Goal: Task Accomplishment & Management: Use online tool/utility

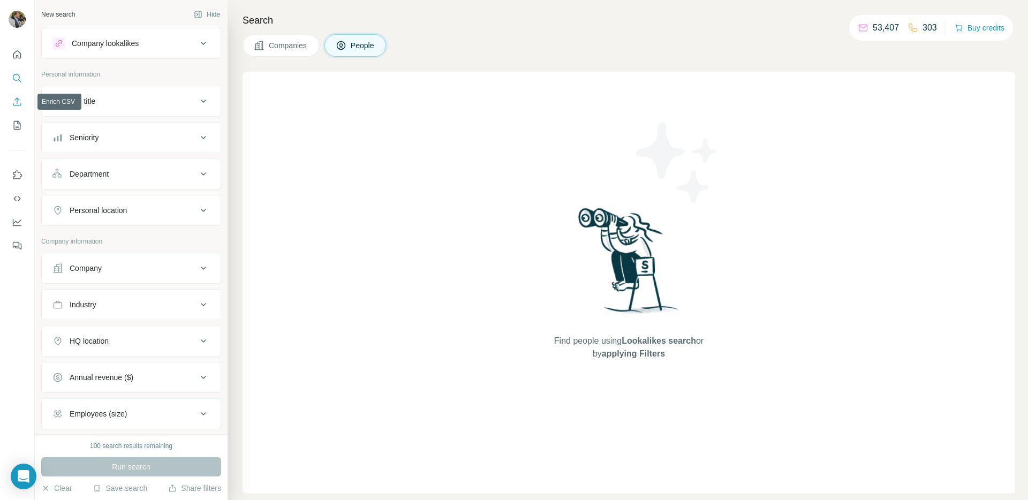
click at [17, 100] on icon "Enrich CSV" at bounding box center [17, 101] width 8 height 8
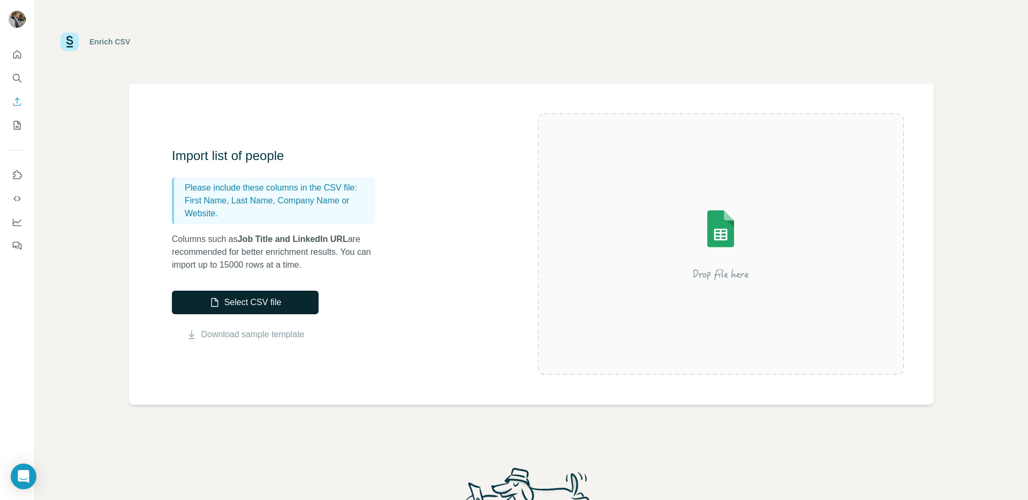
click at [232, 306] on button "Select CSV file" at bounding box center [245, 303] width 147 height 24
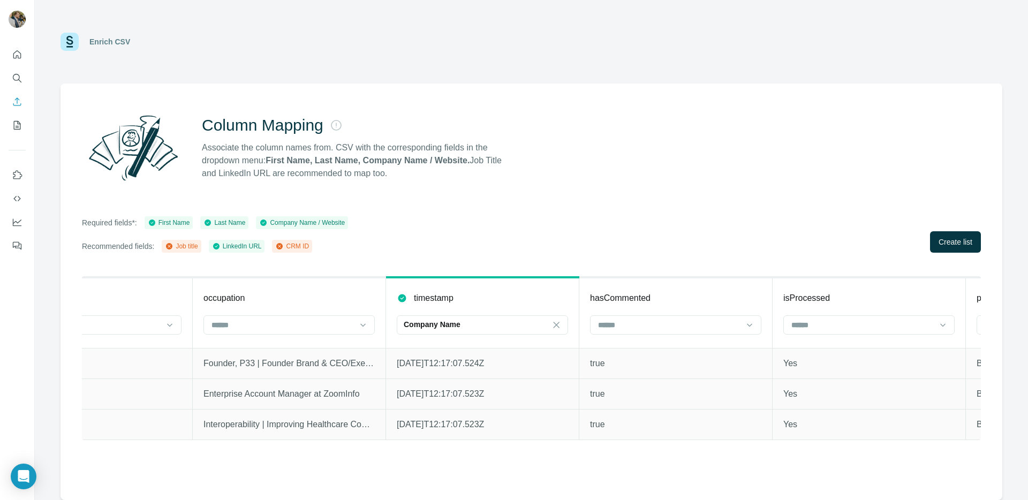
scroll to position [0, 1539]
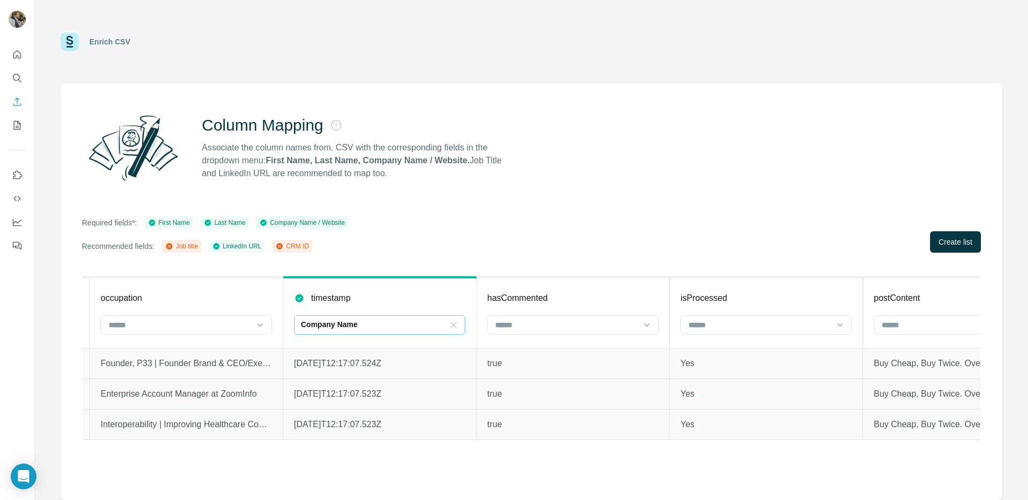
click at [450, 326] on icon at bounding box center [453, 325] width 11 height 11
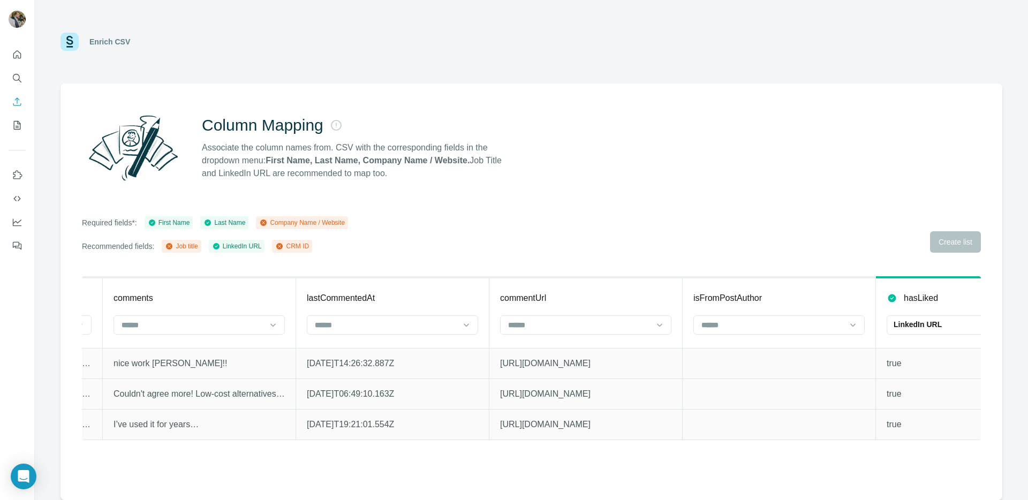
scroll to position [0, 2683]
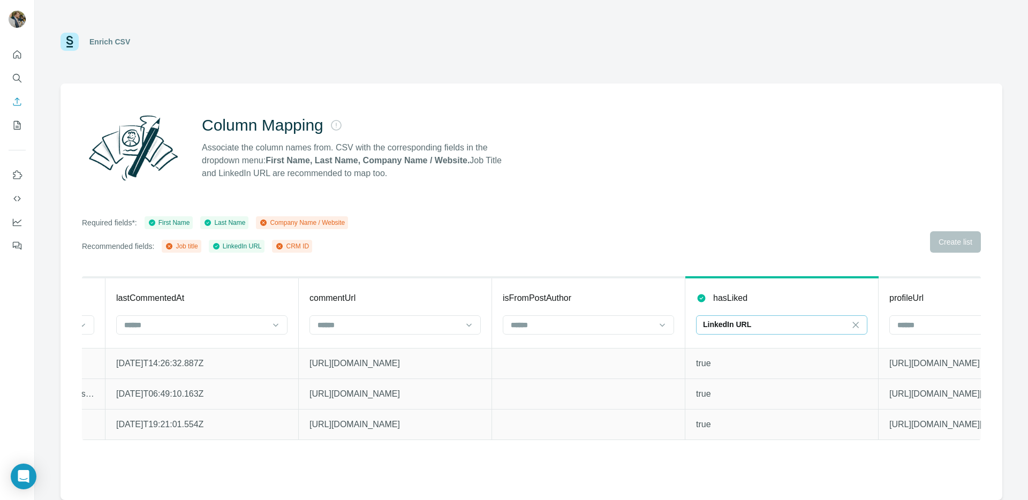
click at [849, 325] on div "LinkedIn URL" at bounding box center [781, 324] width 171 height 19
click at [856, 323] on icon at bounding box center [855, 325] width 11 height 11
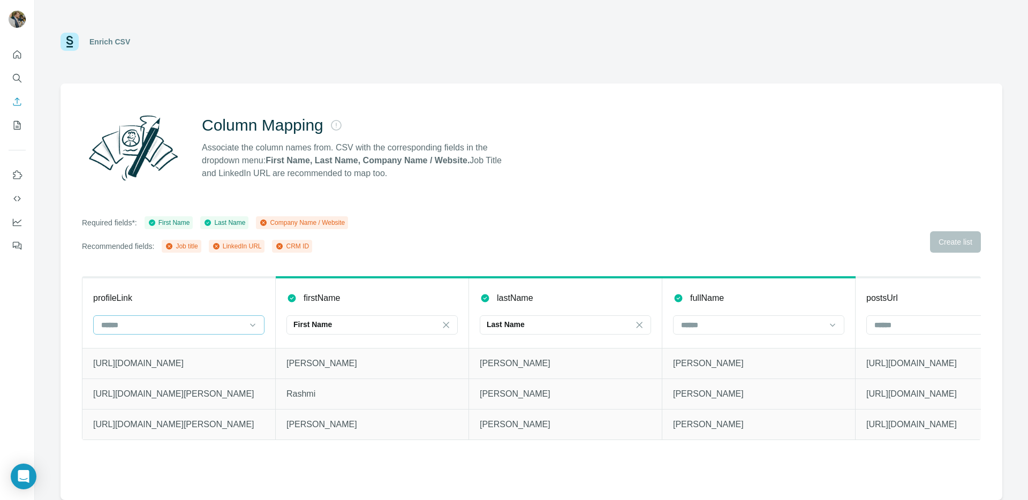
click at [194, 325] on input at bounding box center [172, 325] width 145 height 12
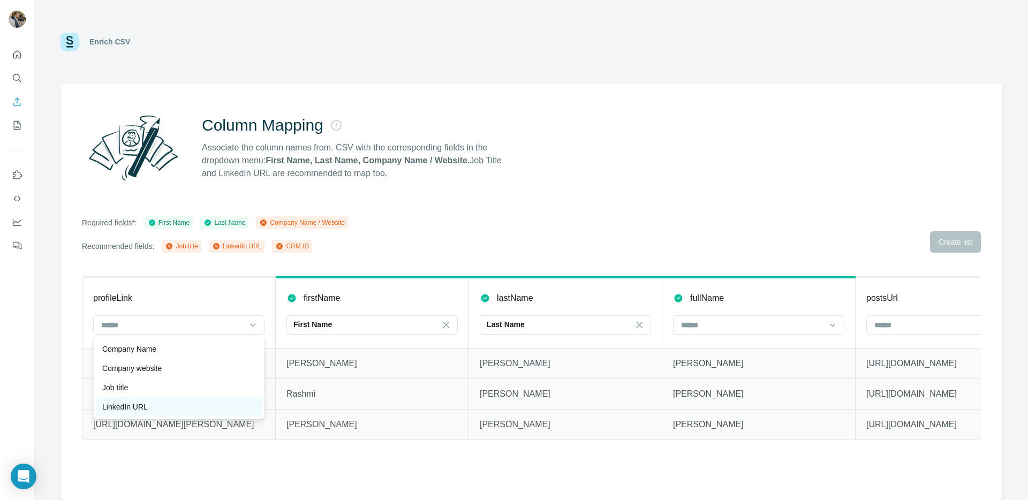
click at [167, 408] on div "LinkedIn URL" at bounding box center [178, 407] width 153 height 11
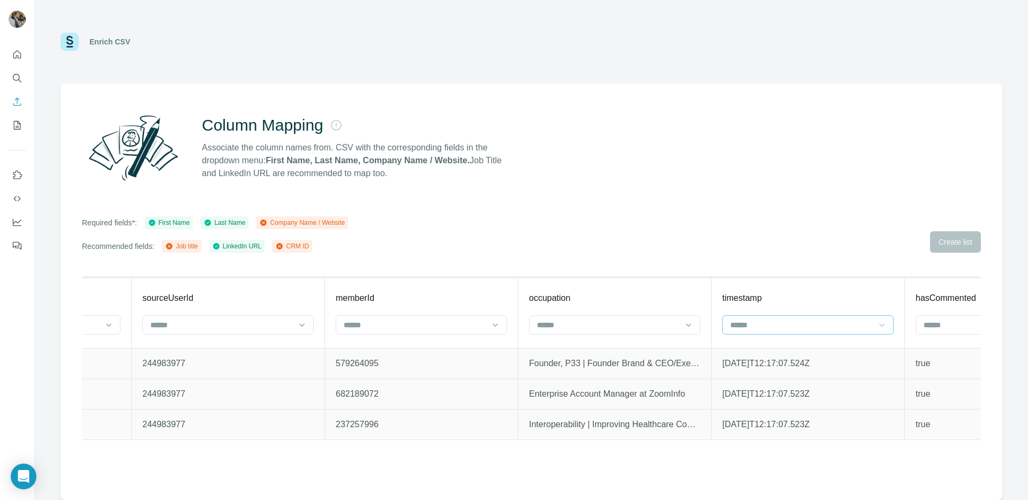
scroll to position [0, 1113]
click at [594, 325] on input at bounding box center [606, 325] width 145 height 12
click at [579, 285] on th "occupation" at bounding box center [612, 312] width 193 height 71
click at [590, 330] on input at bounding box center [606, 325] width 145 height 12
click at [588, 386] on div "Job title" at bounding box center [612, 387] width 153 height 11
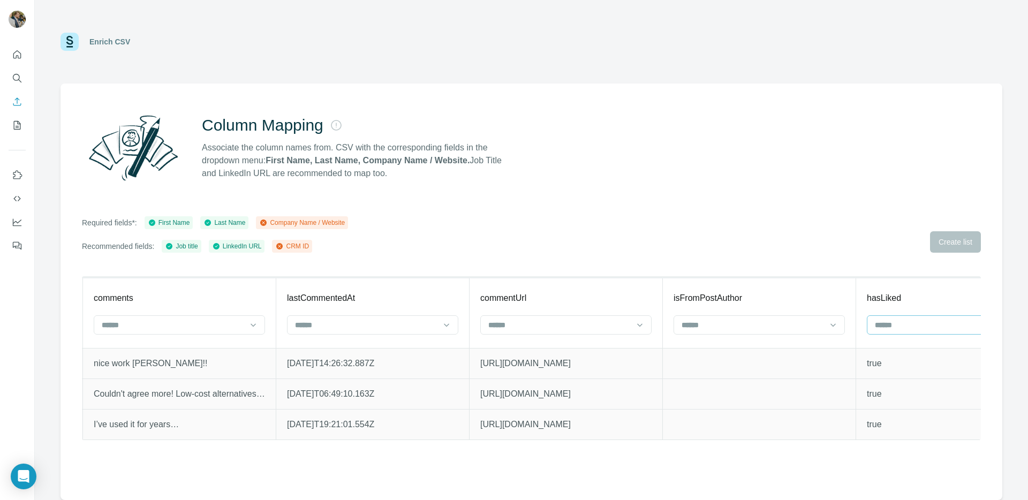
scroll to position [0, 2774]
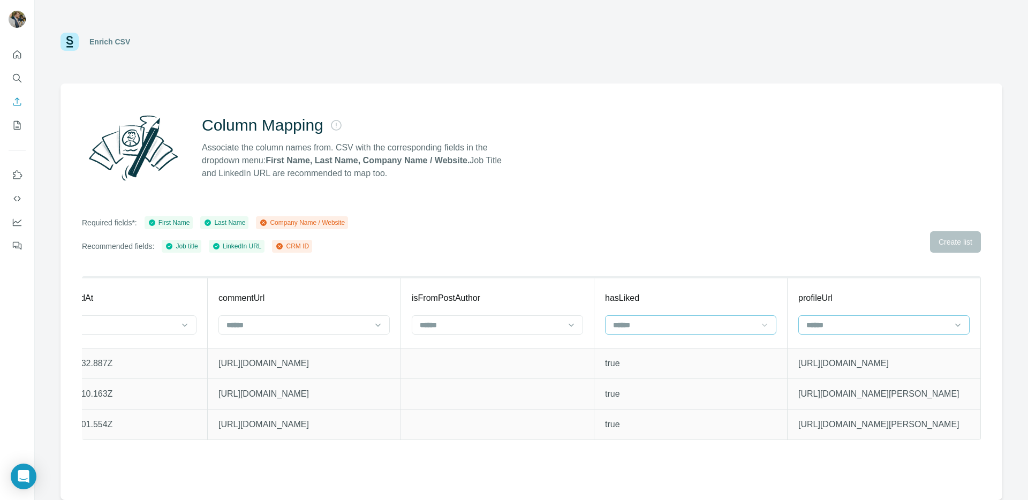
click at [895, 320] on input at bounding box center [877, 325] width 145 height 12
click at [861, 327] on input at bounding box center [877, 325] width 145 height 12
click at [989, 349] on div "Column Mapping Associate the column names from. CSV with the corresponding fiel…" at bounding box center [532, 292] width 942 height 417
click at [857, 324] on input at bounding box center [877, 325] width 145 height 12
click at [894, 322] on input at bounding box center [877, 325] width 145 height 12
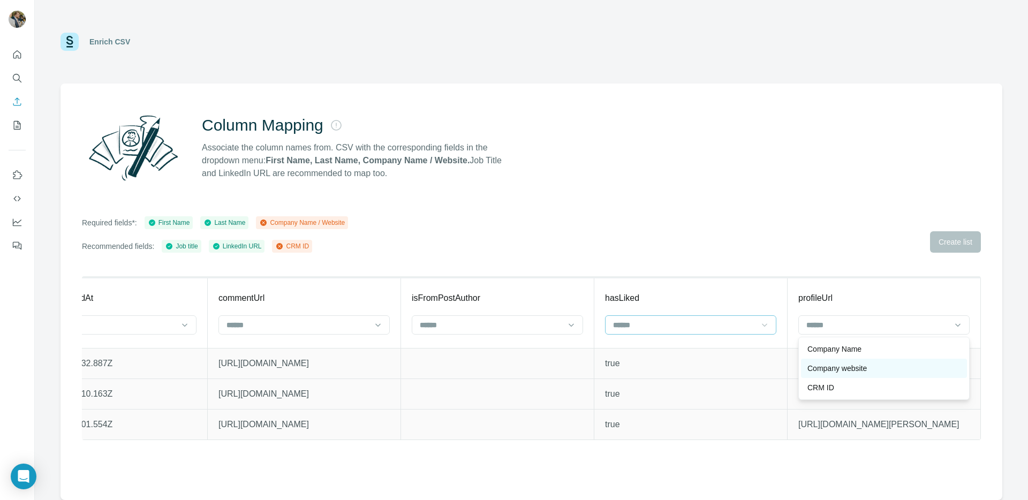
click at [874, 371] on div "Company website" at bounding box center [883, 368] width 153 height 11
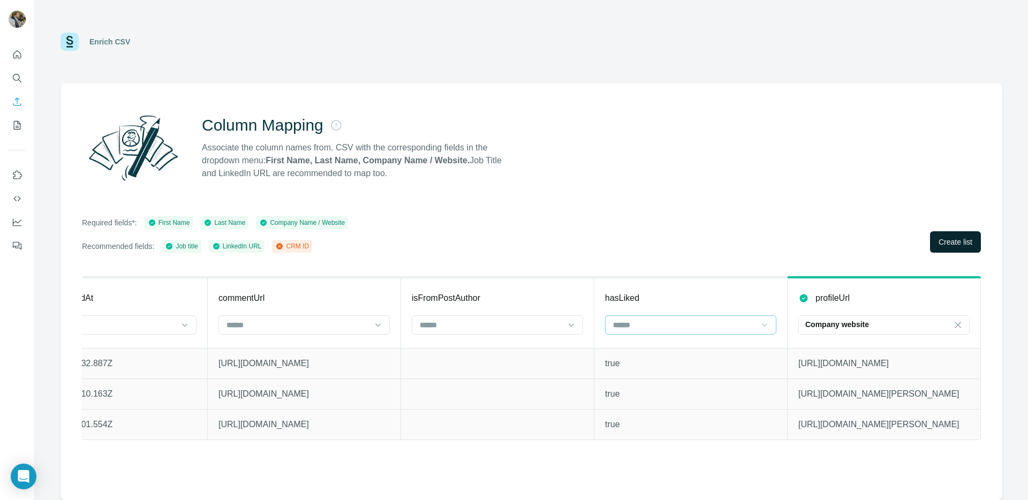
click at [954, 246] on span "Create list" at bounding box center [956, 242] width 34 height 11
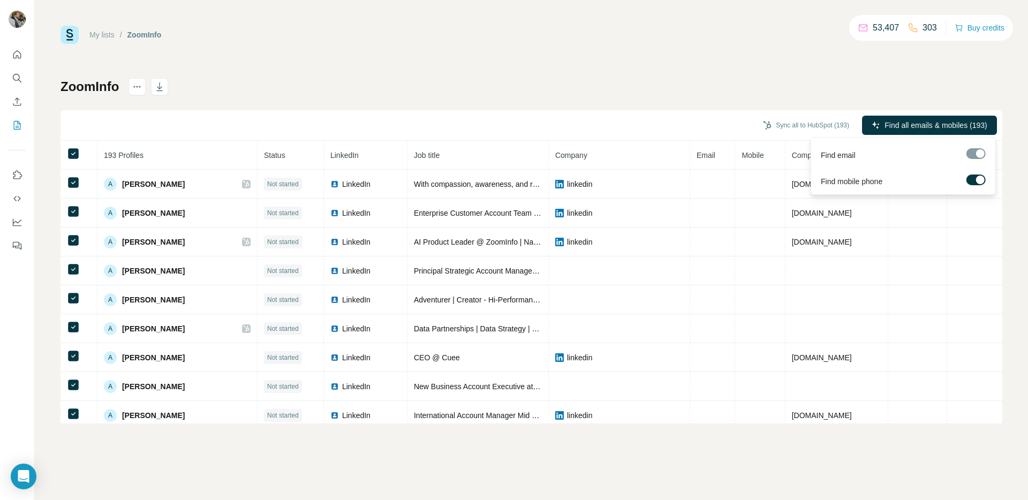
click at [979, 179] on div at bounding box center [980, 180] width 9 height 9
click at [941, 126] on span "Find all emails (193)" at bounding box center [953, 125] width 67 height 11
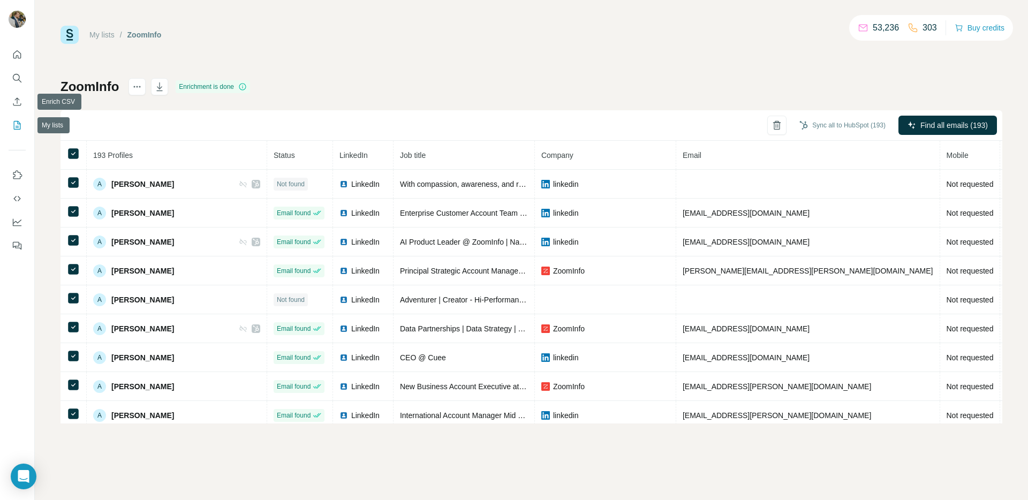
click at [16, 126] on icon "My lists" at bounding box center [18, 124] width 5 height 7
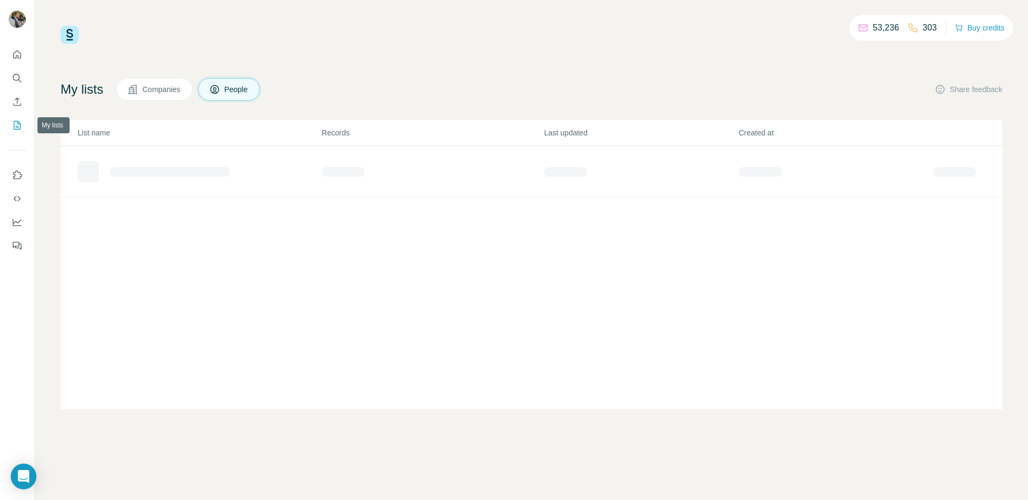
click at [20, 125] on icon "My lists" at bounding box center [17, 125] width 7 height 9
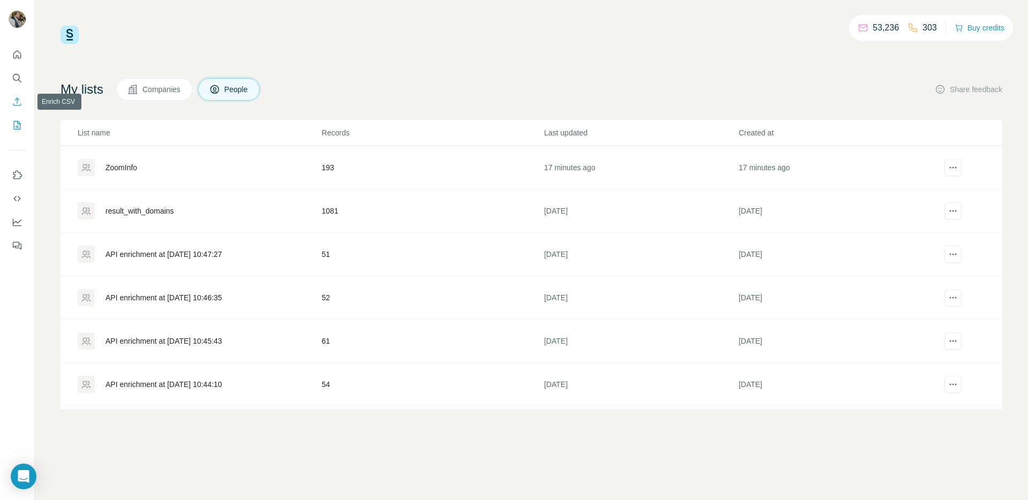
click at [14, 100] on icon "Enrich CSV" at bounding box center [17, 101] width 8 height 8
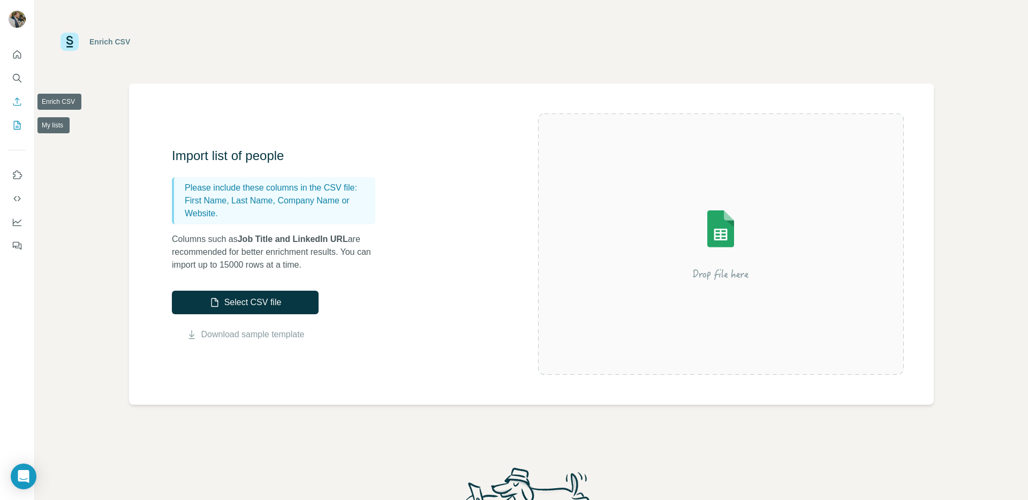
click at [12, 123] on icon "My lists" at bounding box center [17, 125] width 11 height 11
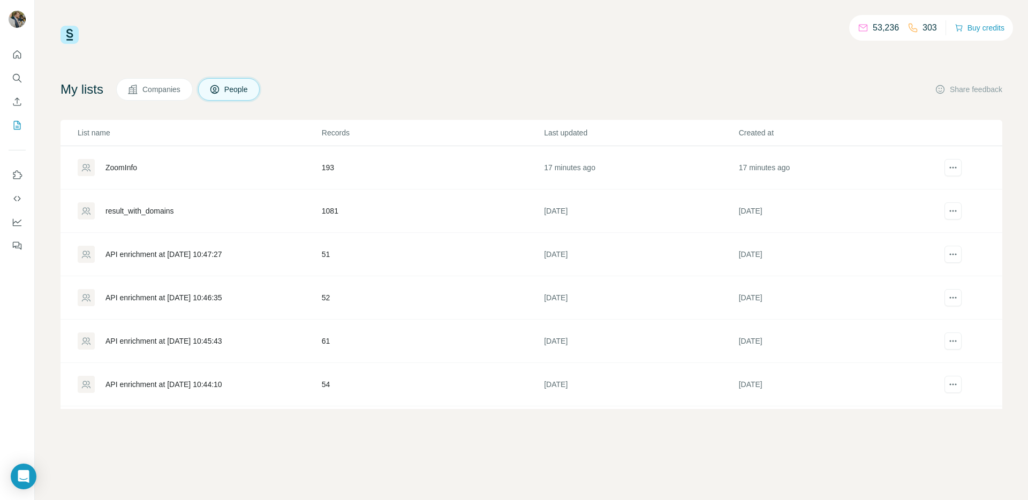
click at [150, 214] on div "result_with_domains" at bounding box center [139, 211] width 69 height 11
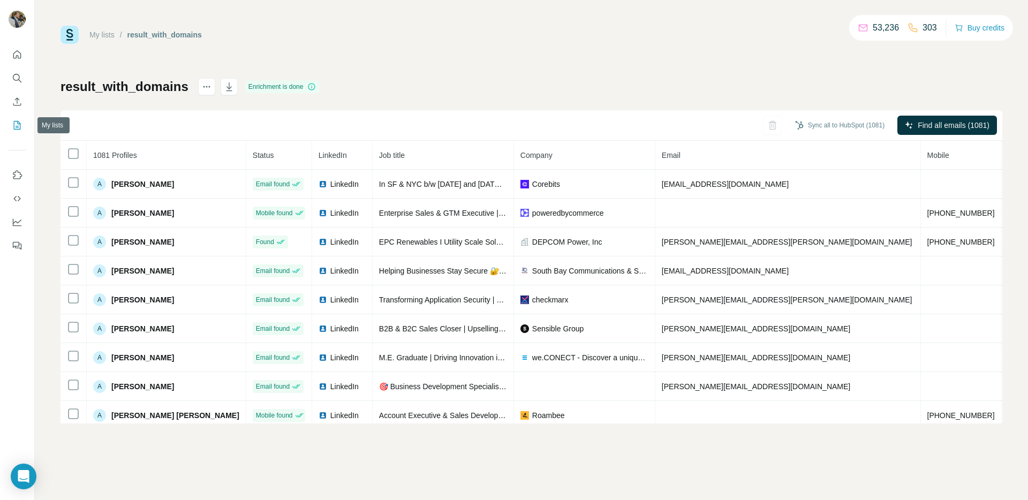
click at [18, 125] on icon "My lists" at bounding box center [17, 125] width 11 height 11
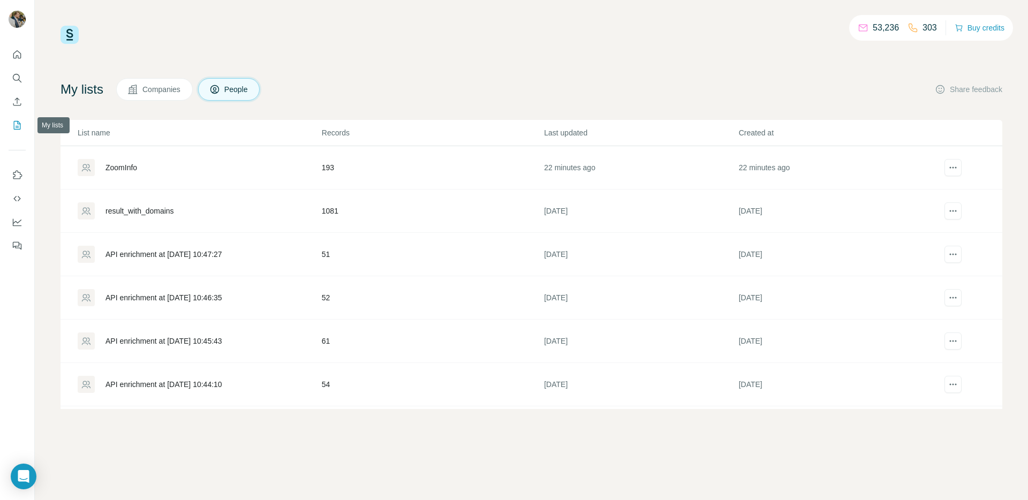
click at [17, 126] on icon "My lists" at bounding box center [18, 124] width 5 height 7
click at [21, 104] on icon "Enrich CSV" at bounding box center [17, 101] width 11 height 11
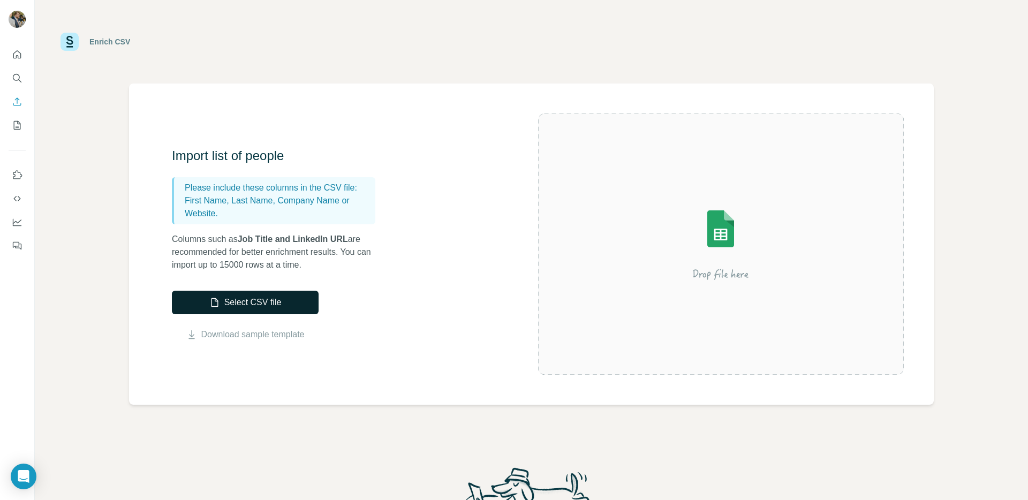
click at [267, 305] on button "Select CSV file" at bounding box center [245, 303] width 147 height 24
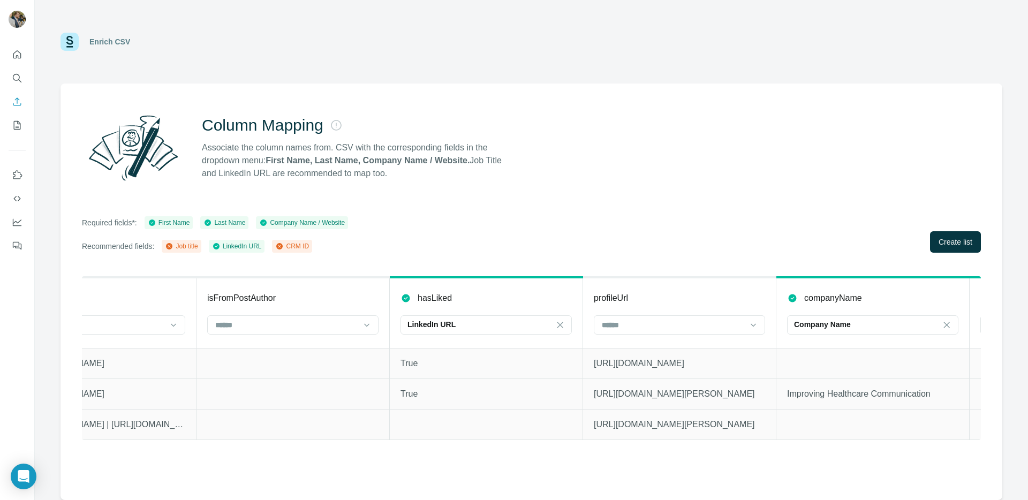
scroll to position [0, 3119]
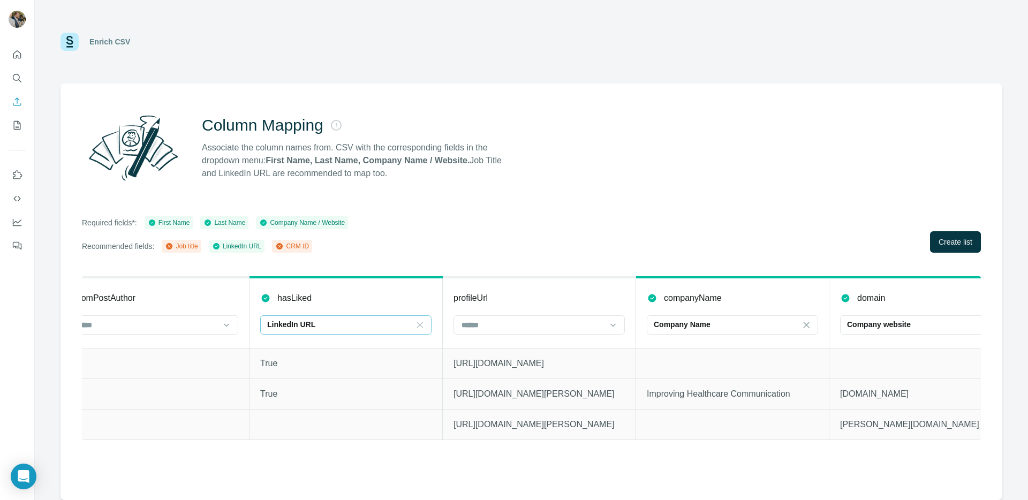
click at [418, 323] on icon at bounding box center [420, 325] width 6 height 6
click at [732, 356] on td at bounding box center [732, 363] width 193 height 31
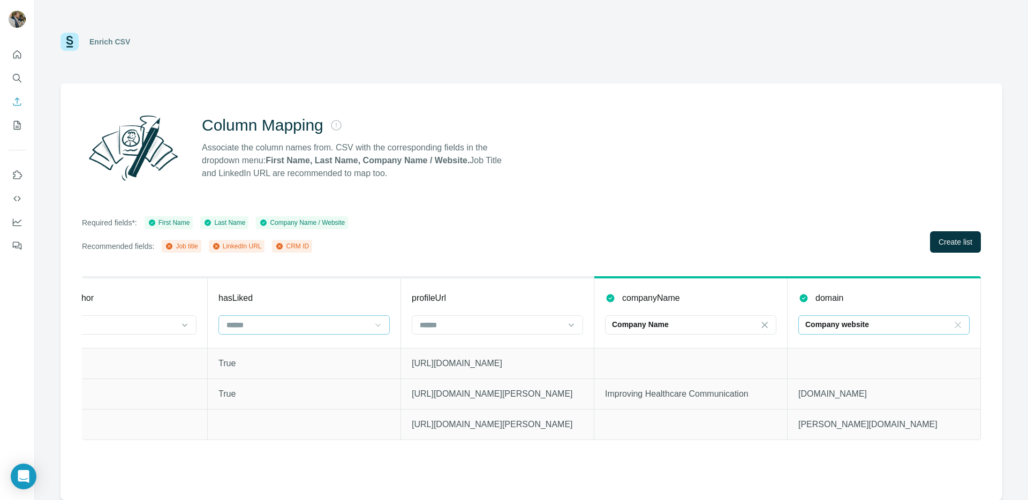
click at [961, 326] on icon at bounding box center [957, 325] width 11 height 11
click at [996, 309] on div "Column Mapping Associate the column names from. CSV with the corresponding fiel…" at bounding box center [532, 292] width 942 height 417
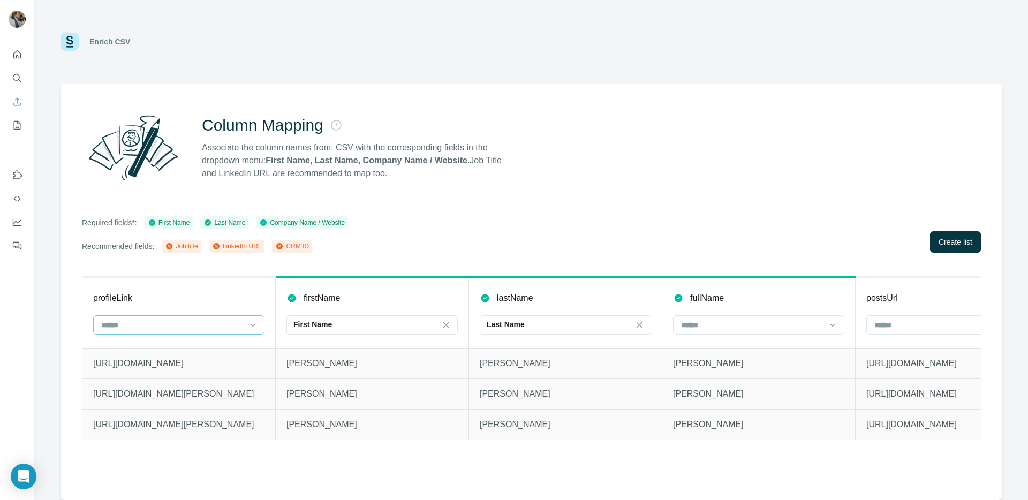
click at [199, 322] on input at bounding box center [172, 325] width 145 height 12
click at [178, 388] on div "LinkedIn URL" at bounding box center [178, 387] width 153 height 11
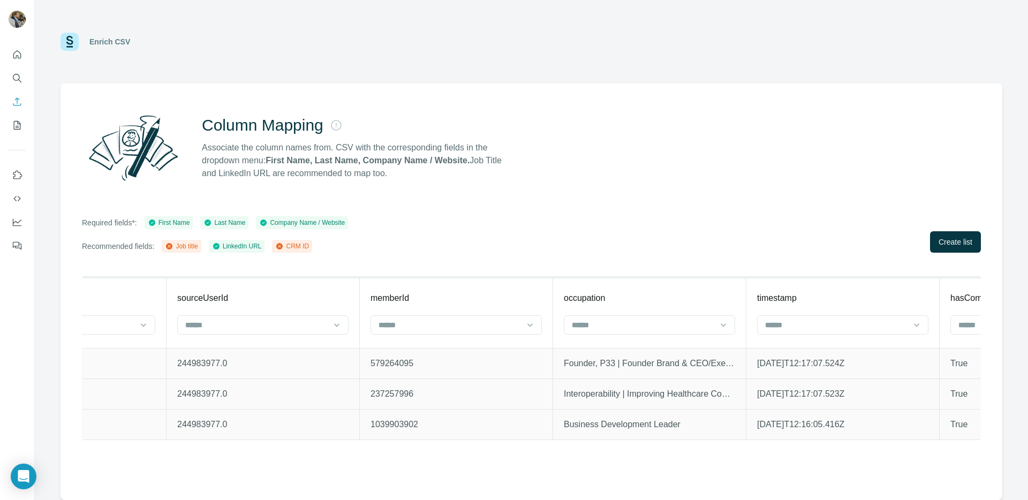
scroll to position [0, 1052]
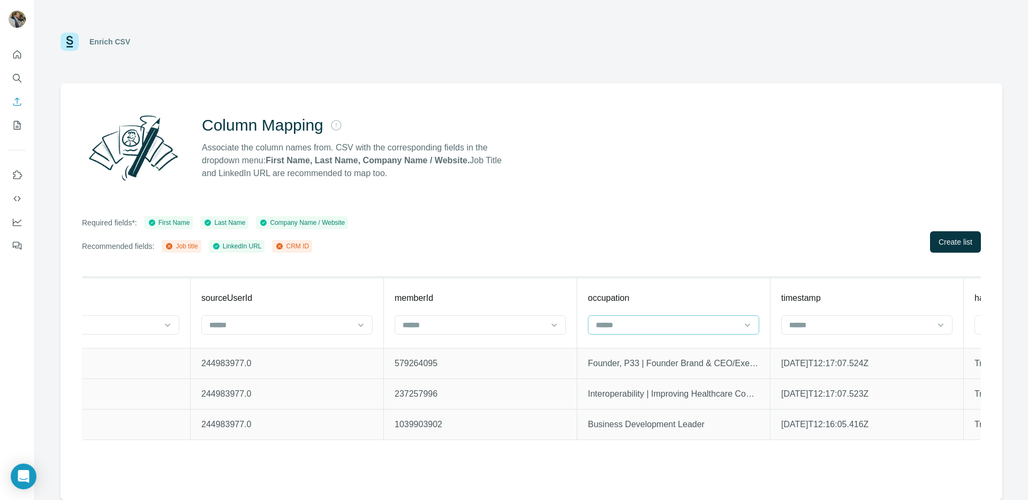
click at [610, 329] on input at bounding box center [667, 325] width 145 height 12
click at [652, 368] on div "Job title" at bounding box center [673, 368] width 153 height 11
click at [595, 450] on div "profileLink LinkedIn URL firstName First Name lastName Last Name fullName posts…" at bounding box center [531, 367] width 899 height 183
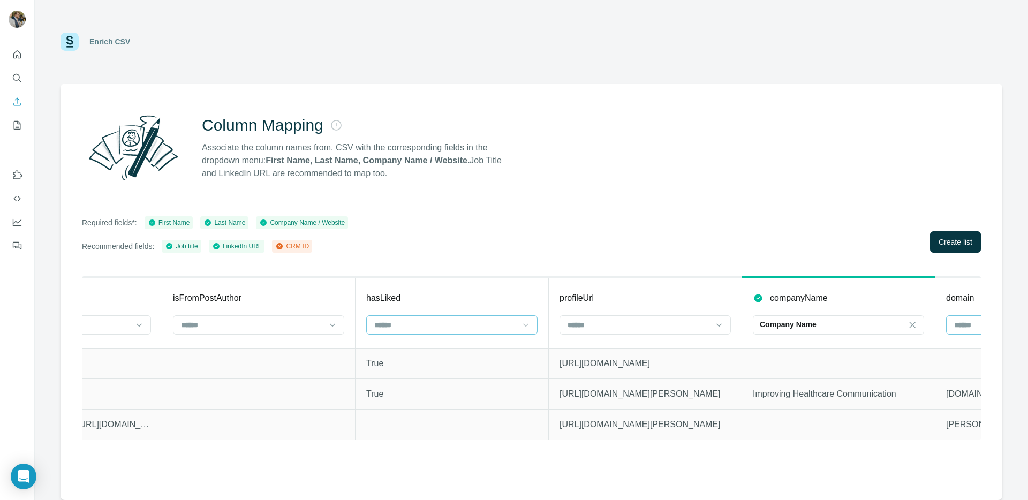
scroll to position [0, 3160]
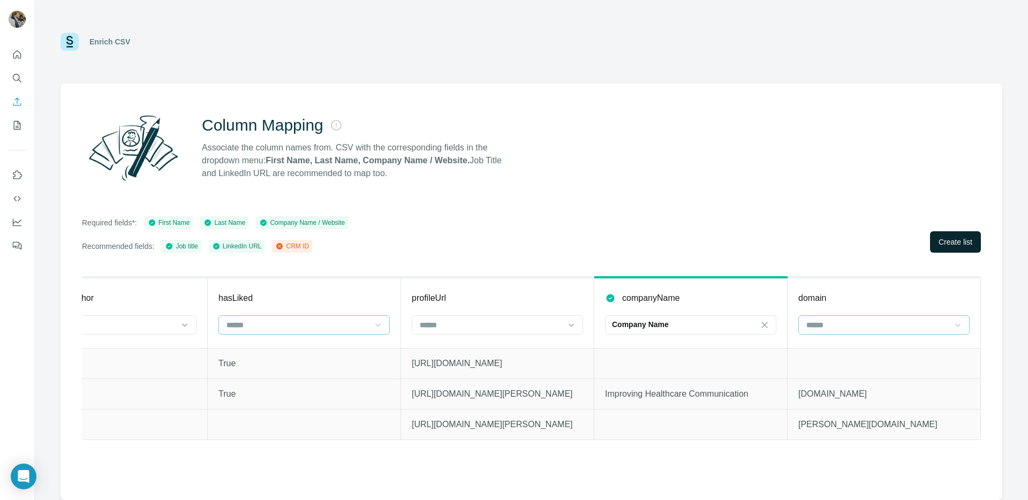
click at [946, 242] on span "Create list" at bounding box center [956, 242] width 34 height 11
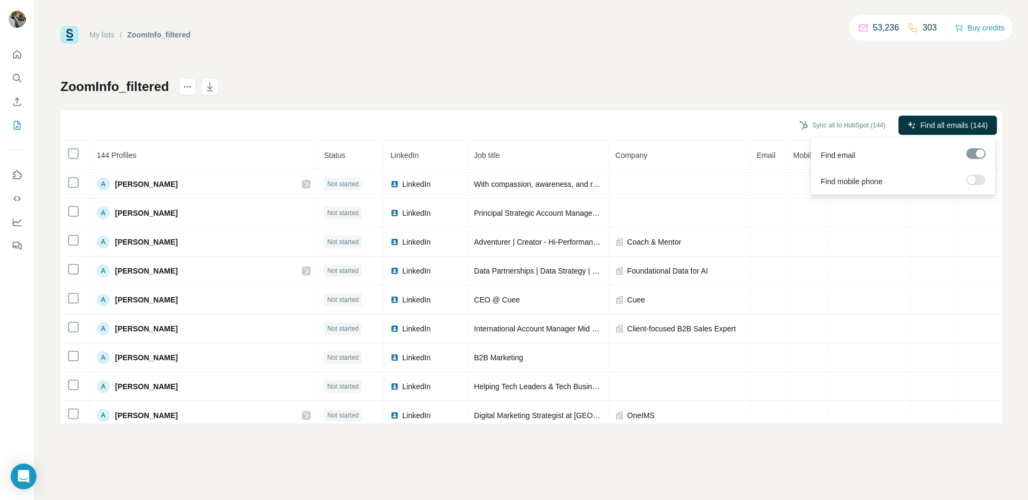
click at [953, 126] on span "Find all emails (144)" at bounding box center [953, 125] width 67 height 11
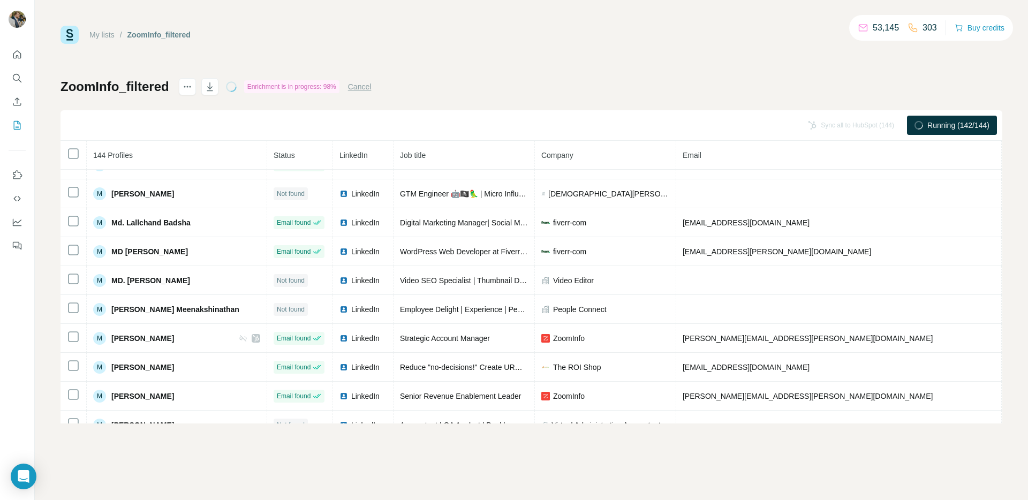
scroll to position [2932, 0]
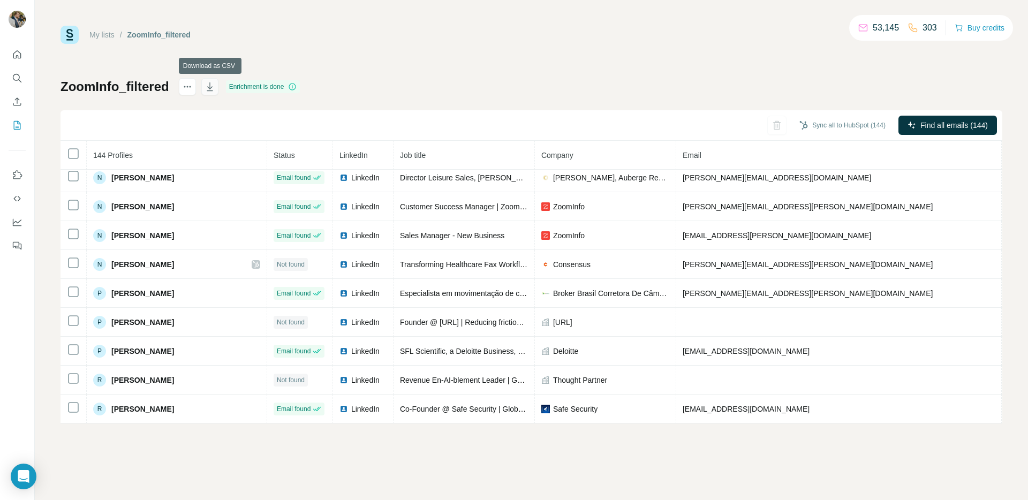
click at [213, 88] on icon "button" at bounding box center [210, 86] width 11 height 11
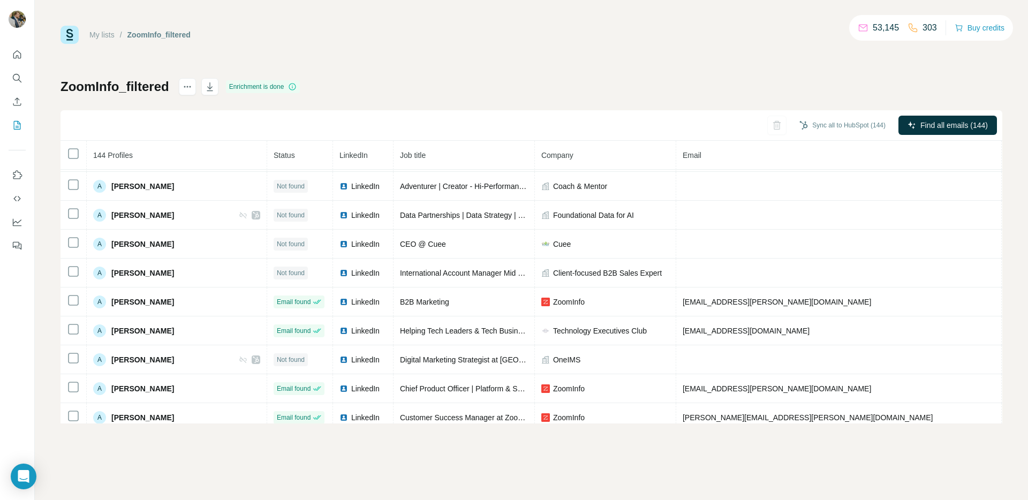
scroll to position [0, 0]
